Goal: Task Accomplishment & Management: Complete application form

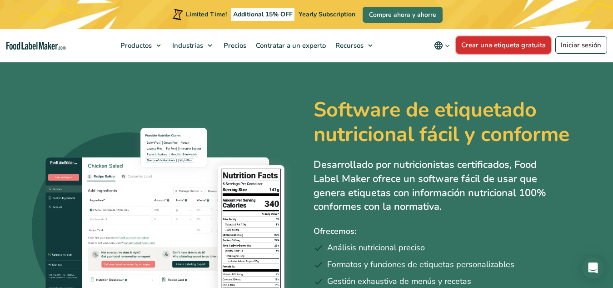
click at [499, 45] on link "Crear una etiqueta gratuita" at bounding box center [503, 44] width 95 height 17
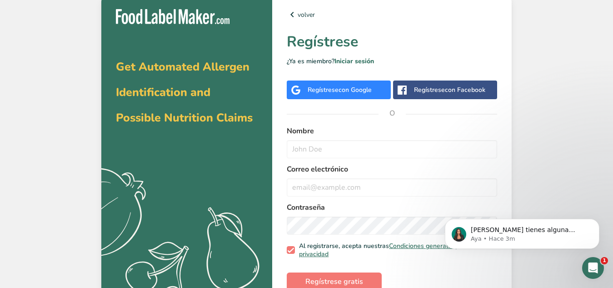
click at [356, 90] on span "con Google" at bounding box center [354, 89] width 33 height 9
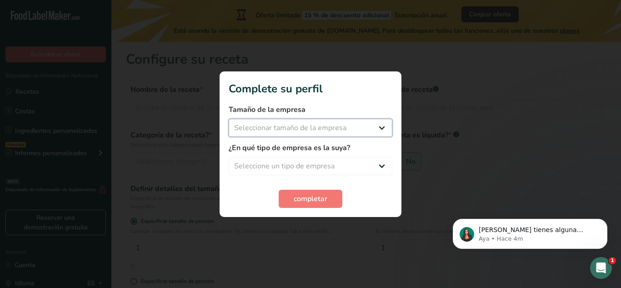
click at [339, 128] on select "Seleccionar tamaño de la empresa Menos de 10 empleados De 10 a 50 empleados De …" at bounding box center [311, 128] width 164 height 18
select select "1"
click at [229, 119] on select "Seleccionar tamaño de la empresa Menos de 10 empleados De 10 a 50 empleados De …" at bounding box center [311, 128] width 164 height 18
click at [320, 162] on select "Seleccione un tipo de empresa Fabricante de alimentos envasados Restaurante y c…" at bounding box center [311, 166] width 164 height 18
select select "1"
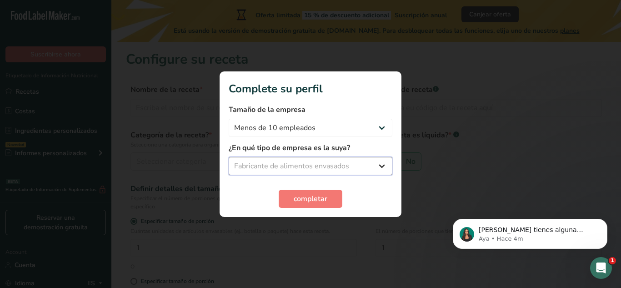
click at [229, 157] on select "Seleccione un tipo de empresa Fabricante de alimentos envasados Restaurante y c…" at bounding box center [311, 166] width 164 height 18
click at [326, 169] on select "Fabricante de alimentos envasados Restaurante y cafetería Panadería Empresa de …" at bounding box center [311, 166] width 164 height 18
click at [229, 157] on select "Fabricante de alimentos envasados Restaurante y cafetería Panadería Empresa de …" at bounding box center [311, 166] width 164 height 18
click at [300, 197] on span "completar" at bounding box center [311, 198] width 34 height 11
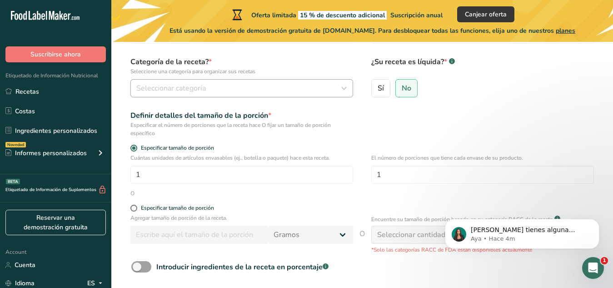
scroll to position [76, 0]
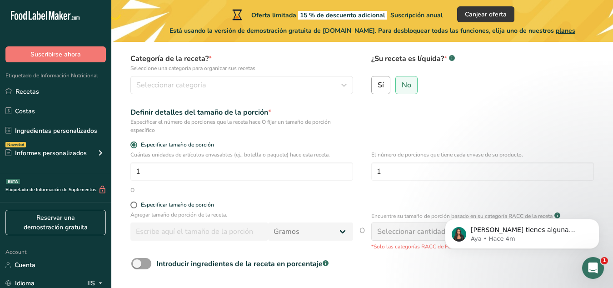
click at [385, 83] on label "Sí" at bounding box center [380, 85] width 19 height 18
click at [378, 83] on input "Sí" at bounding box center [375, 85] width 6 height 6
radio input "true"
radio input "false"
select select "22"
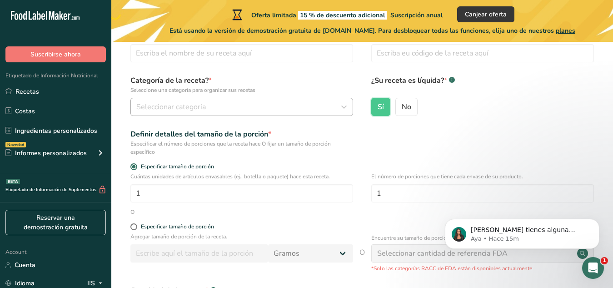
scroll to position [0, 0]
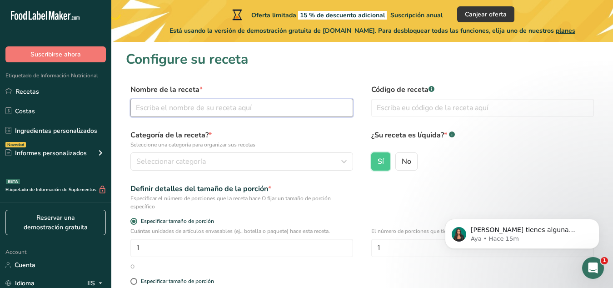
click at [225, 113] on input "text" at bounding box center [241, 108] width 223 height 18
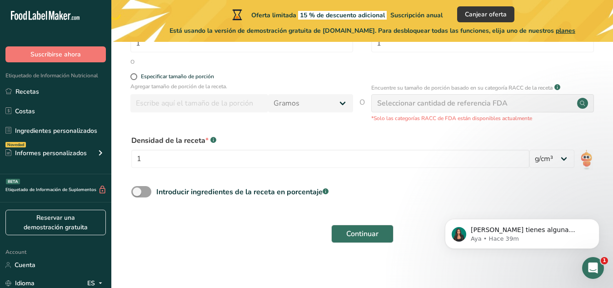
scroll to position [209, 0]
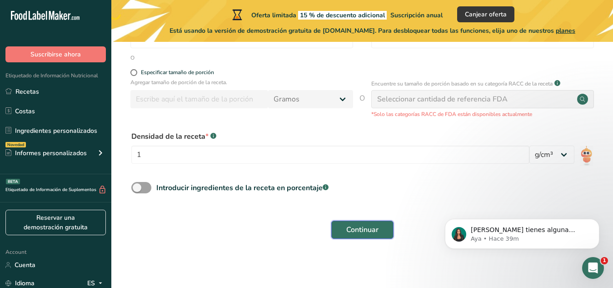
click at [374, 232] on span "Continuar" at bounding box center [362, 229] width 32 height 11
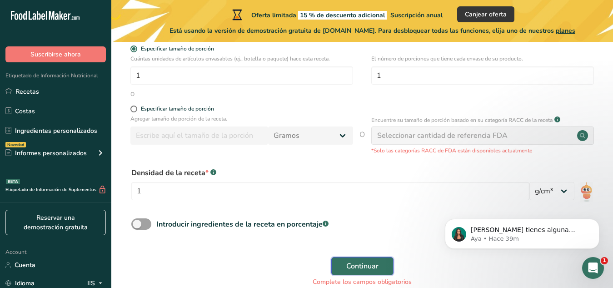
scroll to position [191, 0]
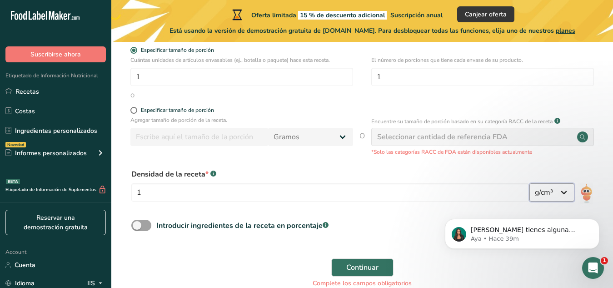
click at [559, 194] on select "lb/pie³ g/cm³" at bounding box center [551, 192] width 45 height 18
click at [529, 183] on select "lb/pie³ g/cm³" at bounding box center [551, 192] width 45 height 18
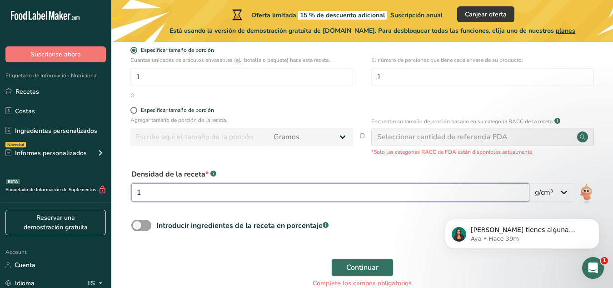
click at [296, 189] on input "1" at bounding box center [330, 192] width 398 height 18
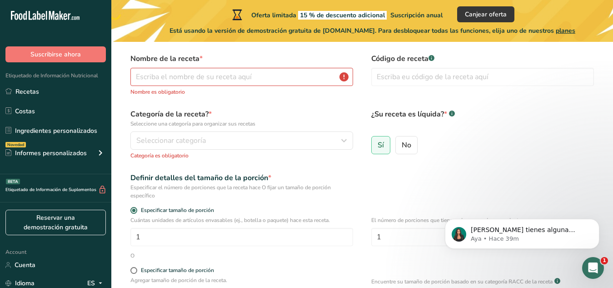
scroll to position [0, 0]
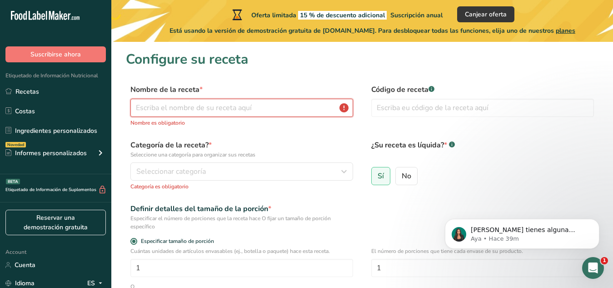
click at [269, 110] on input "text" at bounding box center [241, 108] width 223 height 18
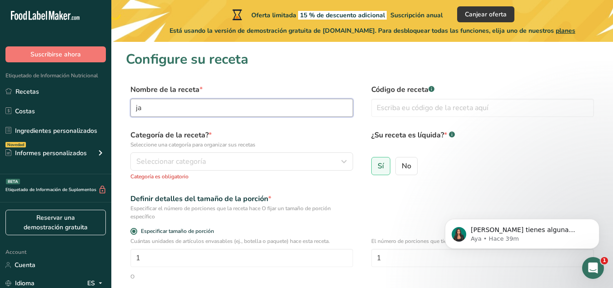
type input "j"
type input "JARABE SABOR FRESA"
click at [408, 104] on input "text" at bounding box center [482, 108] width 223 height 18
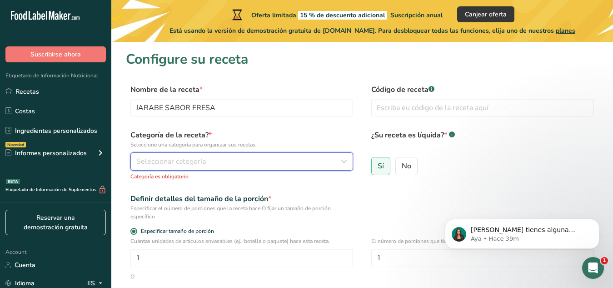
click at [219, 162] on div "Seleccionar categoría" at bounding box center [238, 161] width 205 height 11
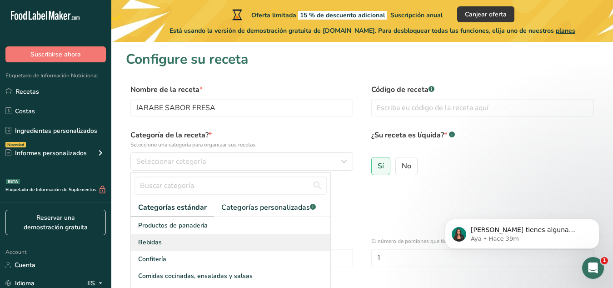
click at [189, 241] on div "Bebidas" at bounding box center [230, 242] width 199 height 17
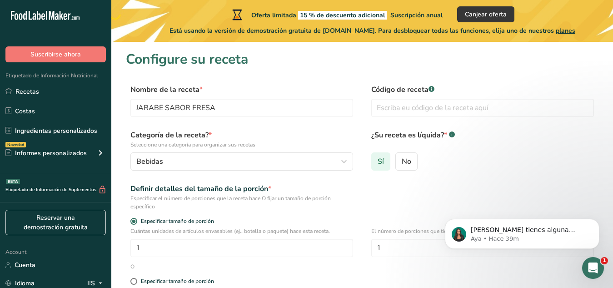
click at [388, 159] on label "Sí" at bounding box center [380, 161] width 19 height 18
click at [378, 159] on input "Sí" at bounding box center [375, 161] width 6 height 6
click at [424, 109] on input "text" at bounding box center [482, 108] width 223 height 18
click at [454, 109] on input "text" at bounding box center [482, 108] width 223 height 18
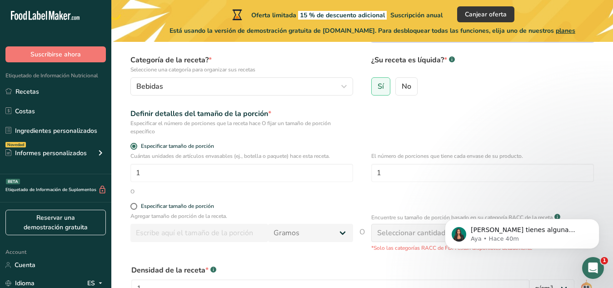
scroll to position [75, 0]
type input "SAAFR20250915A"
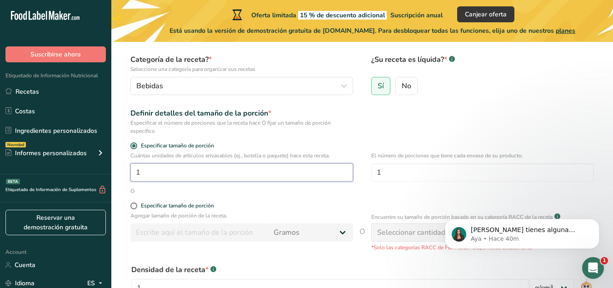
click at [224, 176] on input "1" at bounding box center [241, 172] width 223 height 18
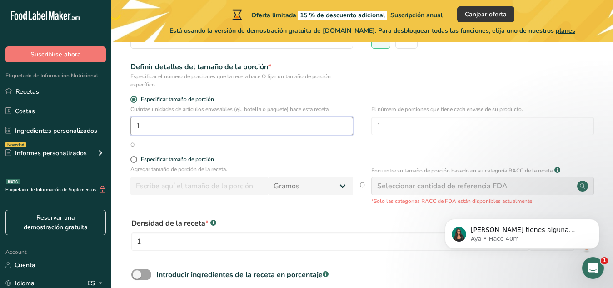
scroll to position [124, 0]
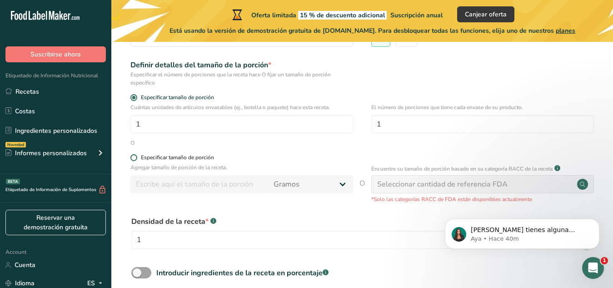
click at [131, 157] on span at bounding box center [133, 157] width 7 height 7
click at [131, 157] on input "Especificar tamaño de porción" at bounding box center [133, 157] width 6 height 6
radio input "true"
radio input "false"
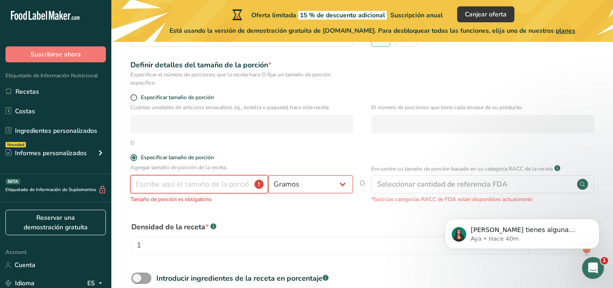
click at [176, 184] on input "number" at bounding box center [199, 184] width 138 height 18
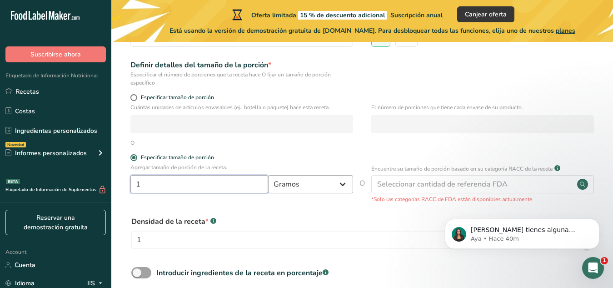
type input "1"
click at [337, 184] on select "Gramos kg mg mcg libras onza litro mL onza líquida cucharada cucharadita taza C…" at bounding box center [310, 184] width 85 height 18
select select "16"
click at [268, 175] on select "Gramos kg mg mcg libras onza litro mL onza líquida cucharada cucharadita taza C…" at bounding box center [310, 184] width 85 height 18
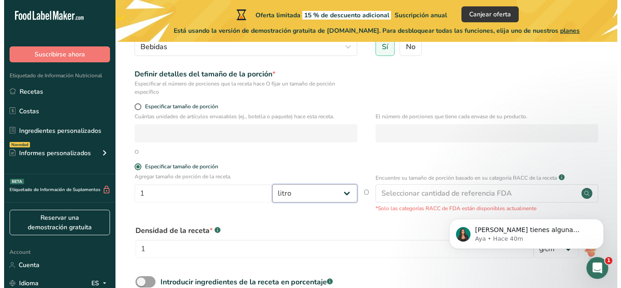
scroll to position [129, 0]
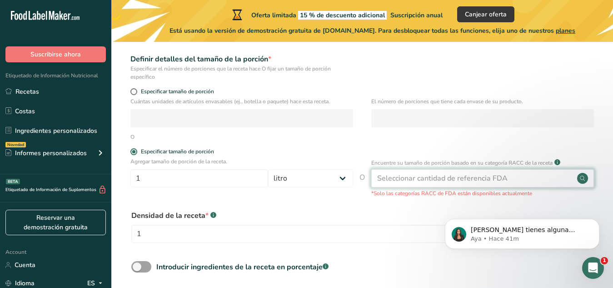
click at [488, 184] on div "Seleccionar cantidad de referencia FDA" at bounding box center [482, 178] width 223 height 18
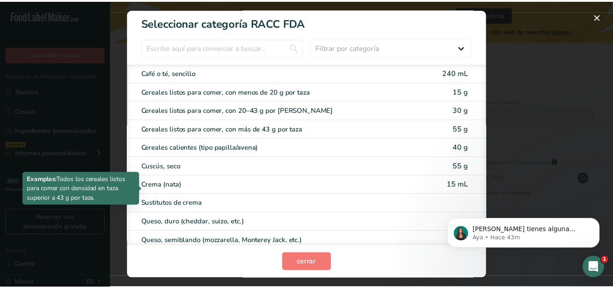
scroll to position [249, 0]
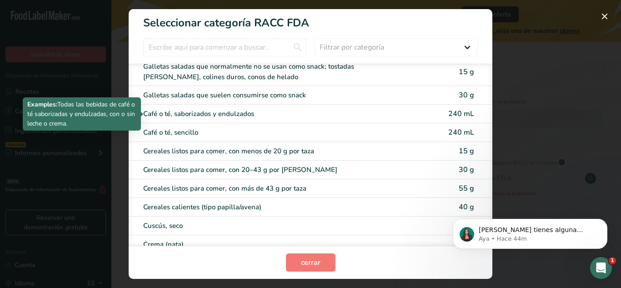
click at [231, 114] on div "Café o té, saborizados y endulzados" at bounding box center [272, 114] width 258 height 10
type input "240"
select select "17"
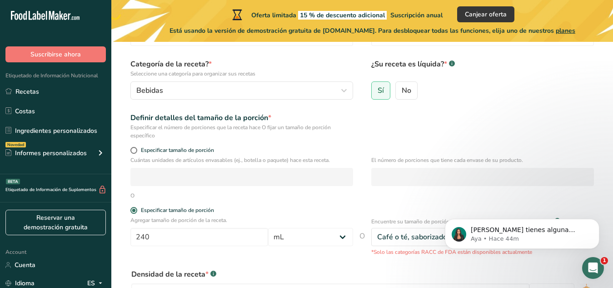
scroll to position [220, 0]
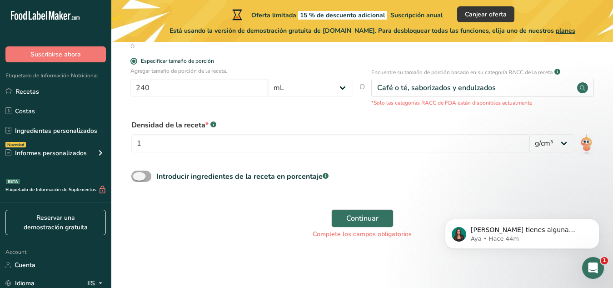
click at [143, 179] on span at bounding box center [141, 175] width 20 height 11
click at [137, 179] on input "Introducir ingredientes de la receta en porcentaje .a-a{fill:#347362;}.b-a{fill…" at bounding box center [134, 176] width 6 height 6
checkbox input "true"
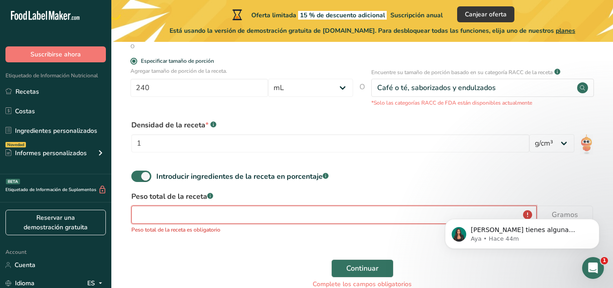
click at [167, 212] on input "number" at bounding box center [333, 214] width 405 height 18
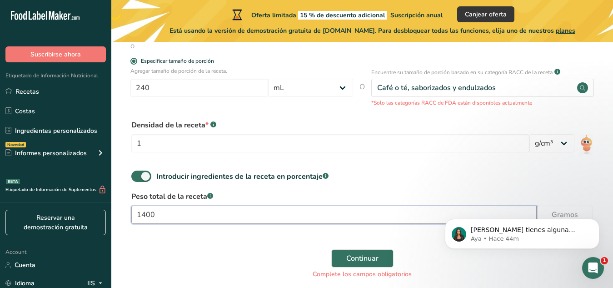
scroll to position [260, 0]
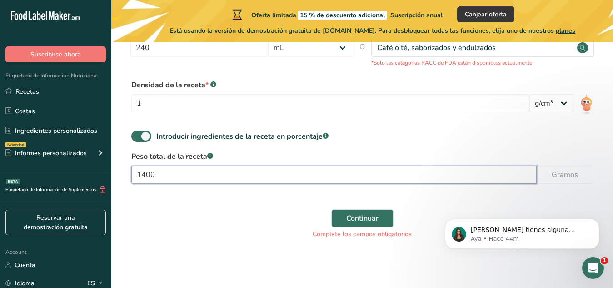
type input "1400"
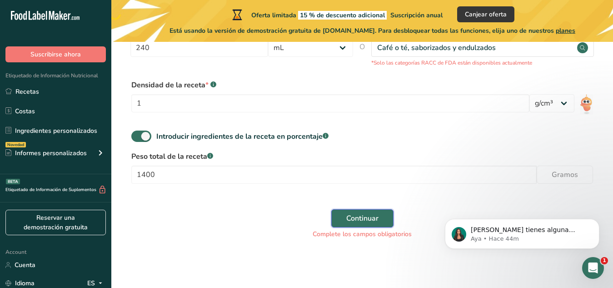
click at [382, 220] on button "Continuar" at bounding box center [362, 218] width 62 height 18
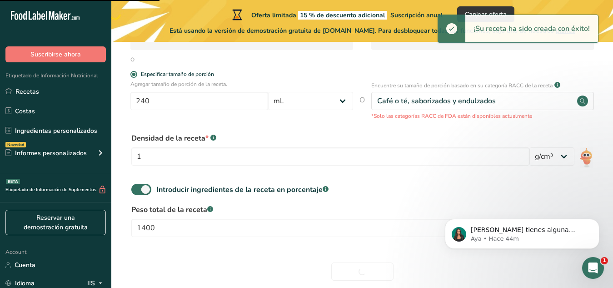
scroll to position [249, 0]
